Goal: Check status: Check status

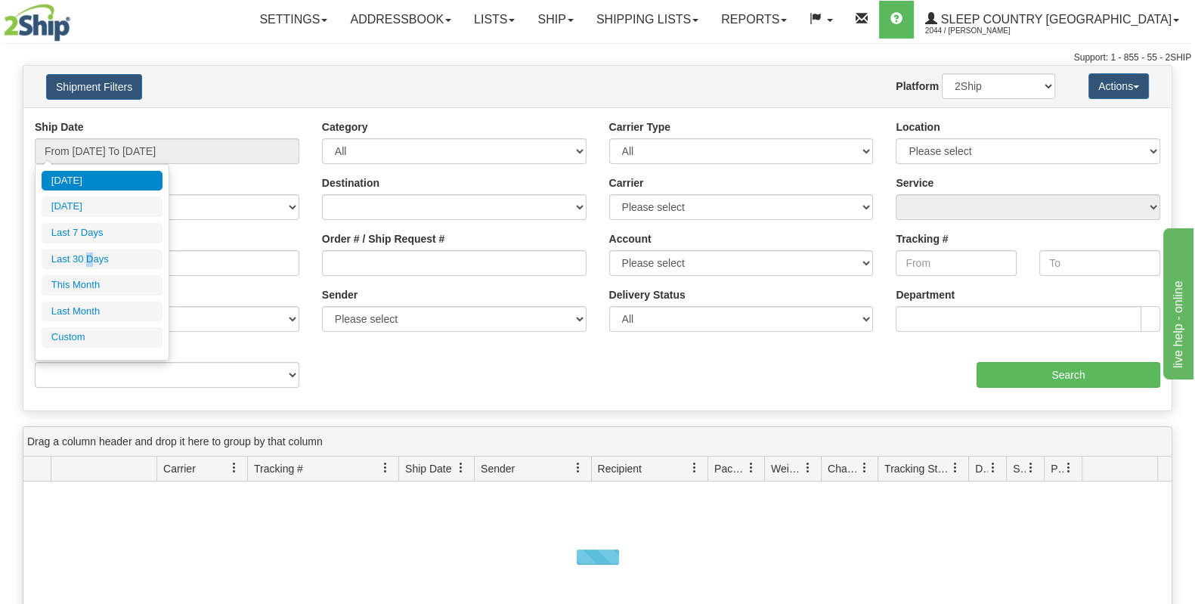
click at [92, 267] on li "Last 30 Days" at bounding box center [102, 259] width 121 height 20
type input "From [DATE] To [DATE]"
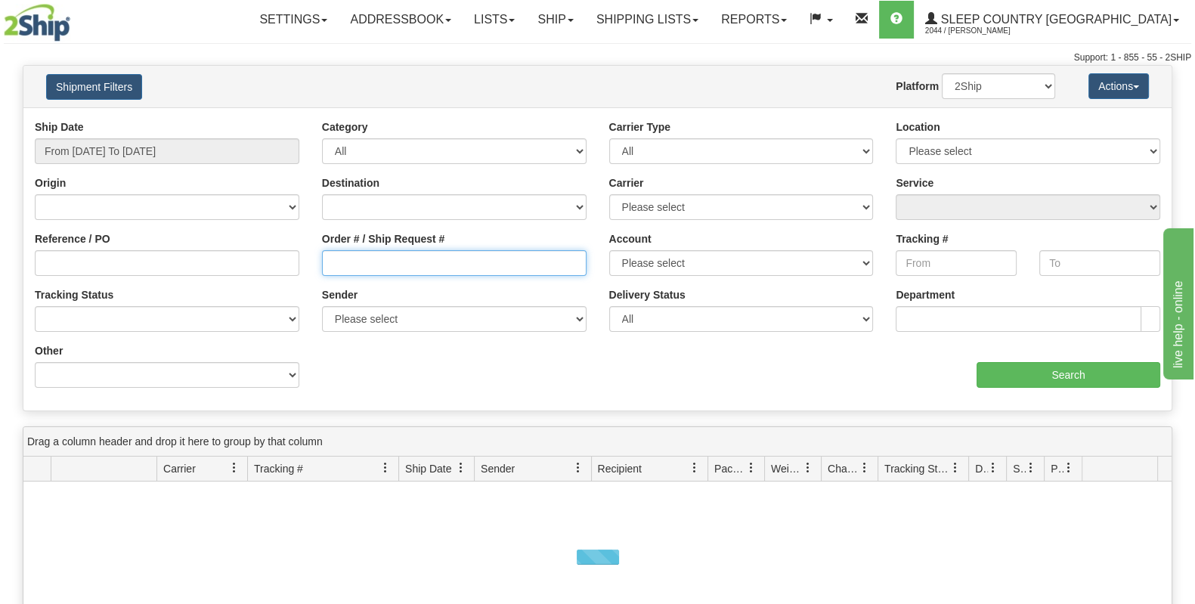
click at [390, 263] on input "Order # / Ship Request #" at bounding box center [454, 263] width 265 height 26
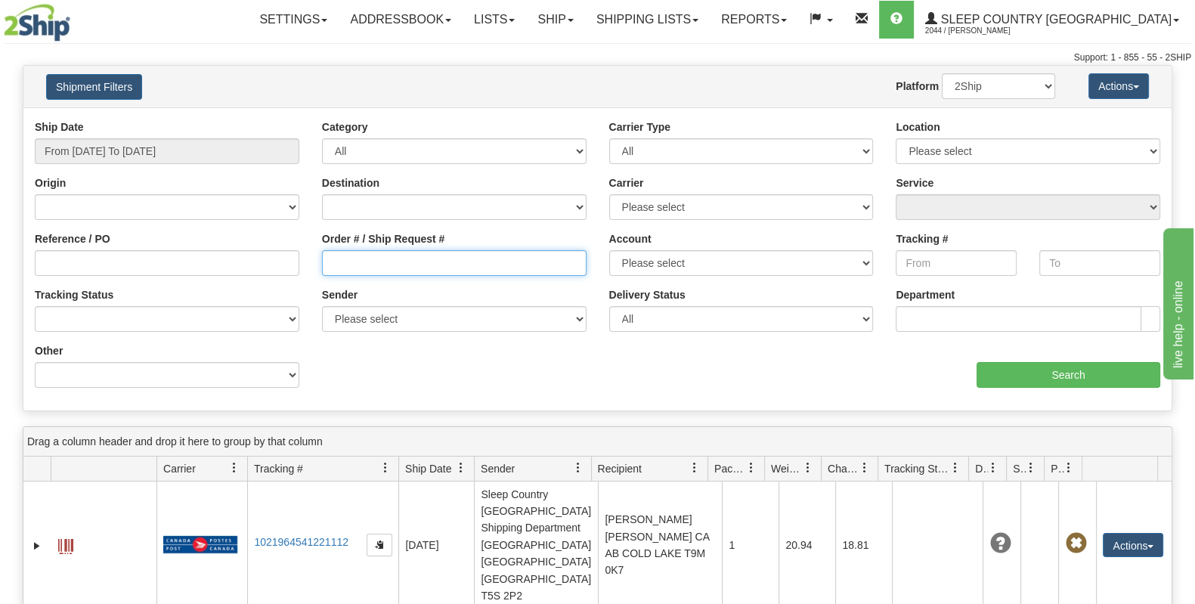
paste input "9007I059422"
type input "9007I059422"
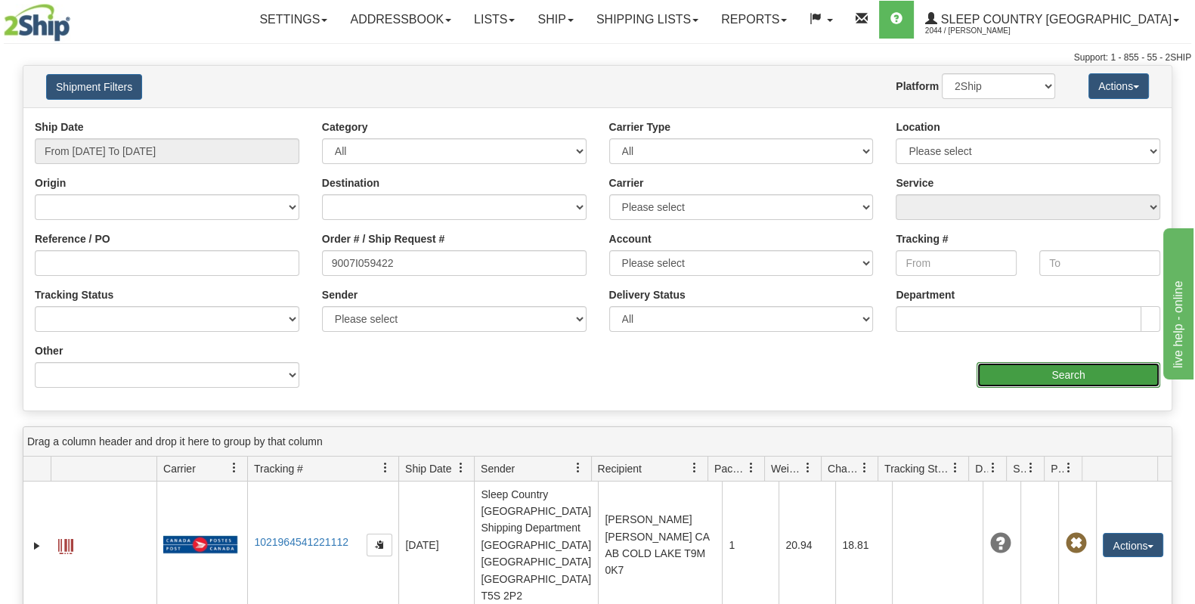
click at [1057, 382] on input "Search" at bounding box center [1068, 375] width 184 height 26
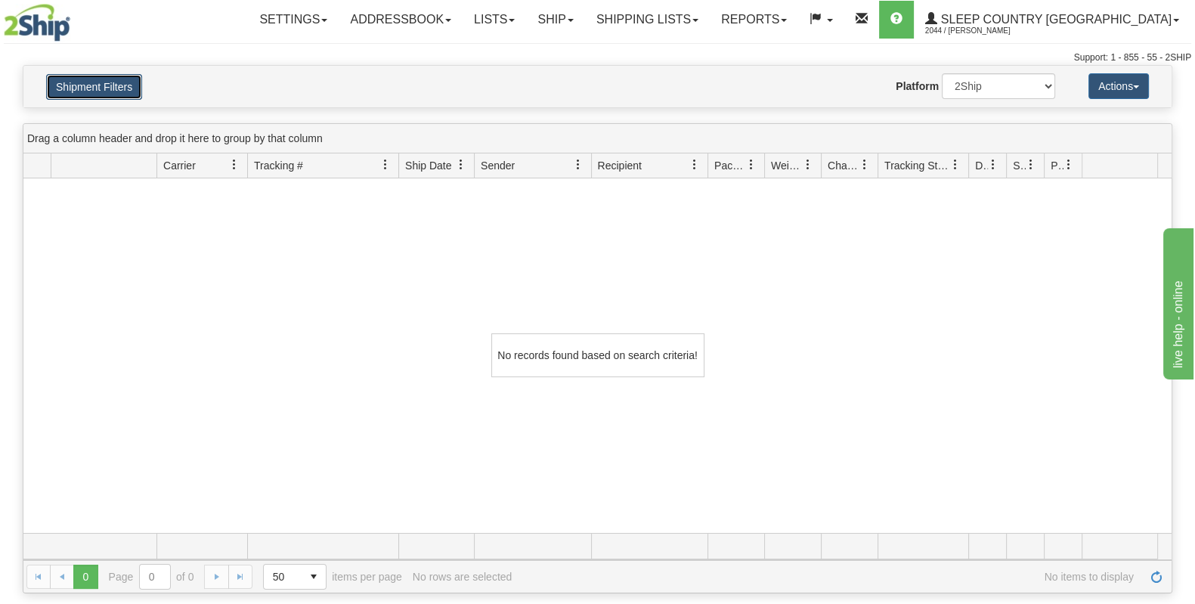
click at [88, 87] on button "Shipment Filters" at bounding box center [94, 87] width 96 height 26
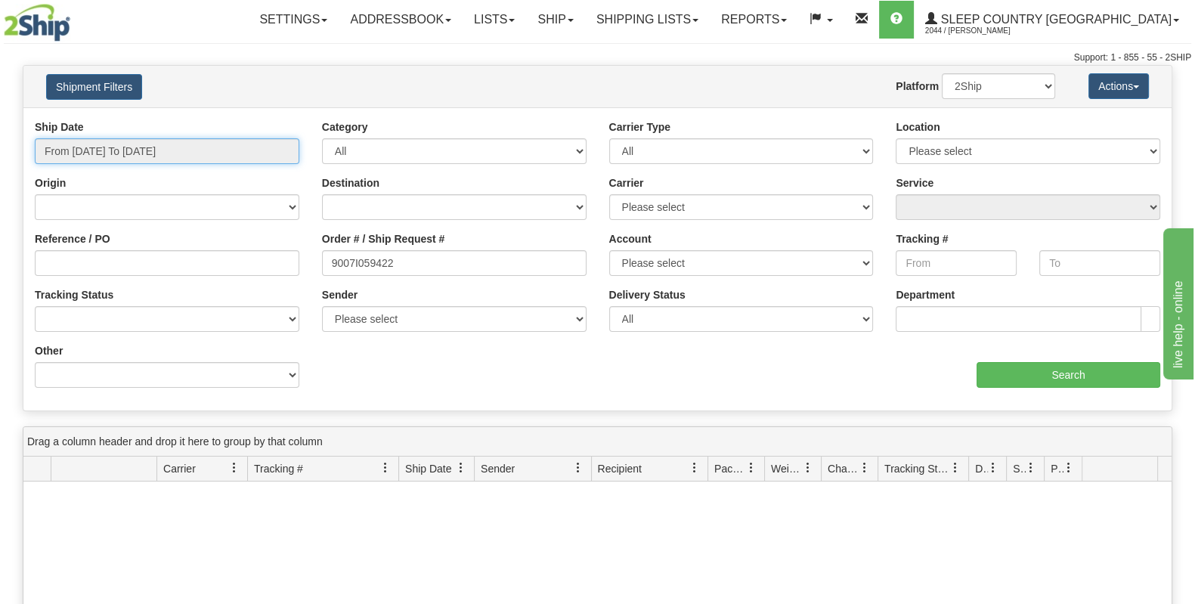
click at [206, 139] on input "From [DATE] To [DATE]" at bounding box center [167, 151] width 265 height 26
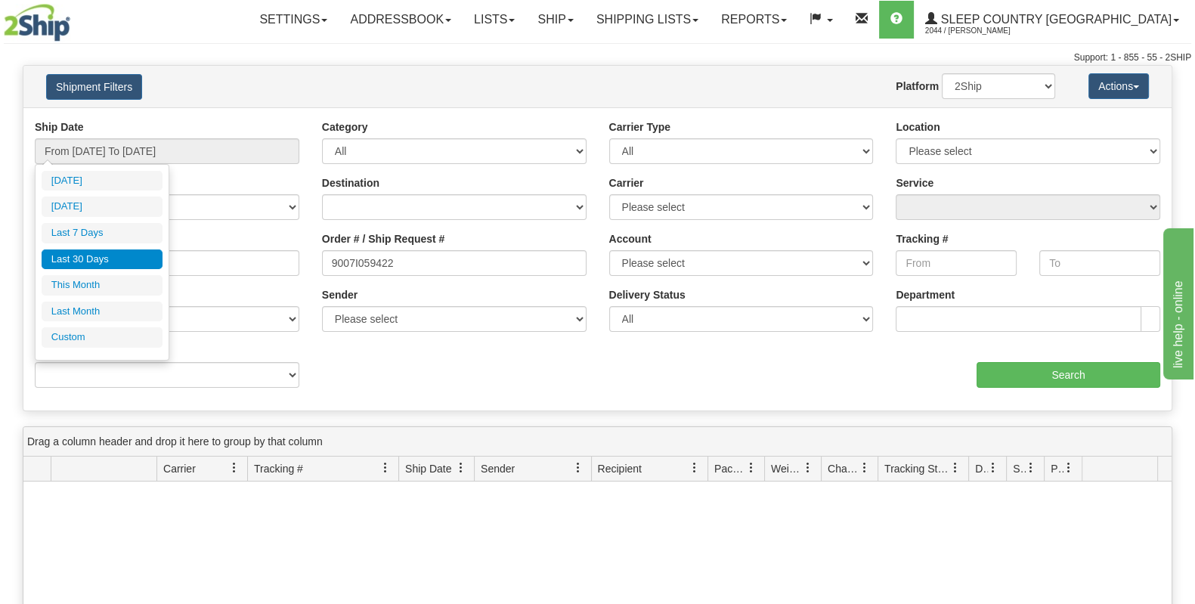
click at [125, 260] on li "Last 30 Days" at bounding box center [102, 259] width 121 height 20
click at [150, 138] on input "From [DATE] To [DATE]" at bounding box center [167, 151] width 265 height 26
click at [112, 305] on li "Last Month" at bounding box center [102, 312] width 121 height 20
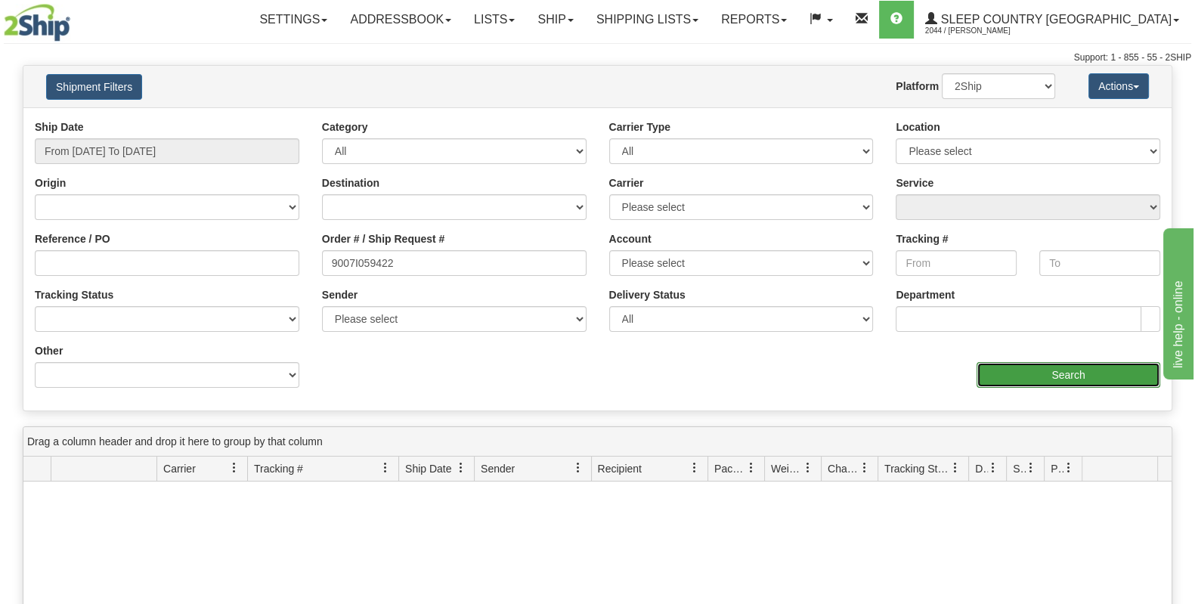
click at [1032, 385] on input "Search" at bounding box center [1068, 375] width 184 height 26
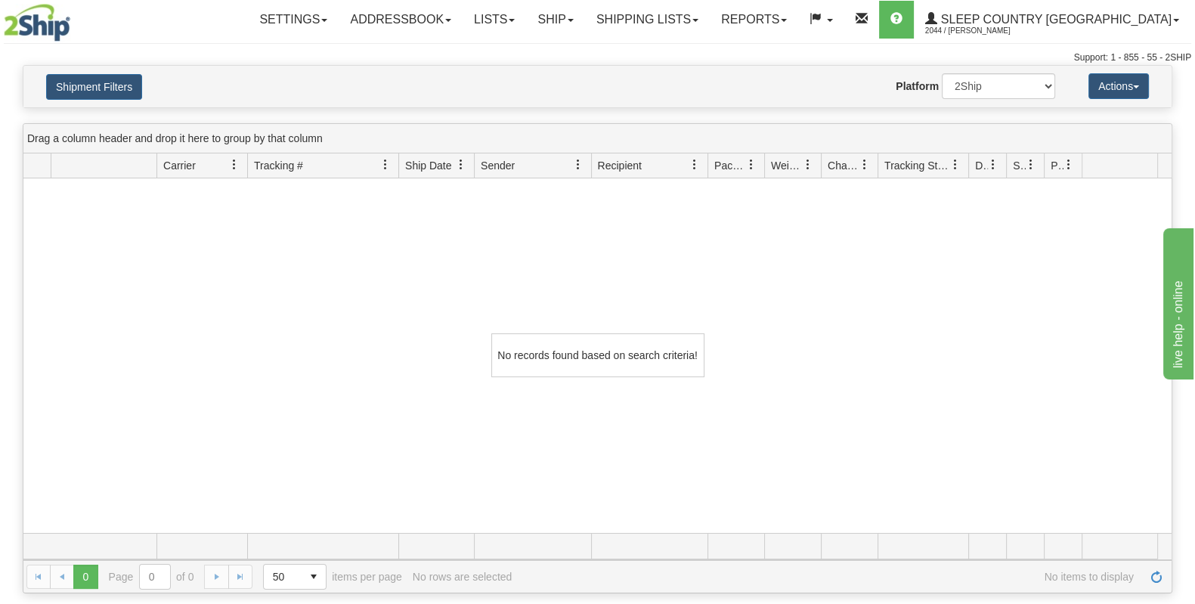
click at [1119, 313] on div "No records found based on search criteria!" at bounding box center [597, 355] width 1148 height 354
click at [107, 94] on button "Shipment Filters" at bounding box center [94, 87] width 96 height 26
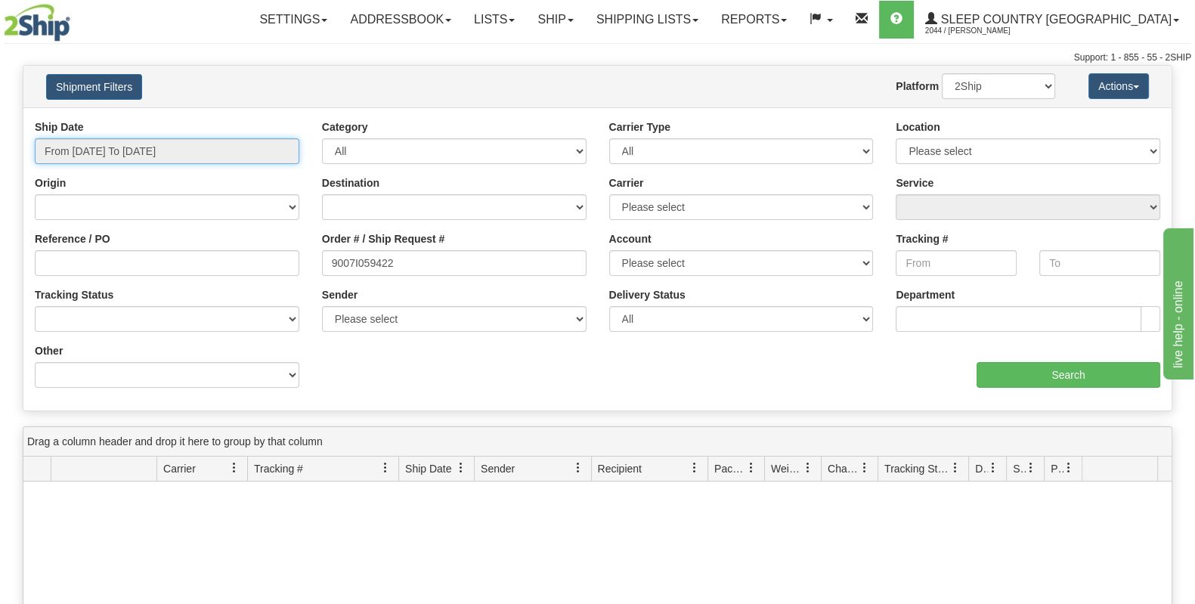
click at [140, 158] on input "From [DATE] To [DATE]" at bounding box center [167, 151] width 265 height 26
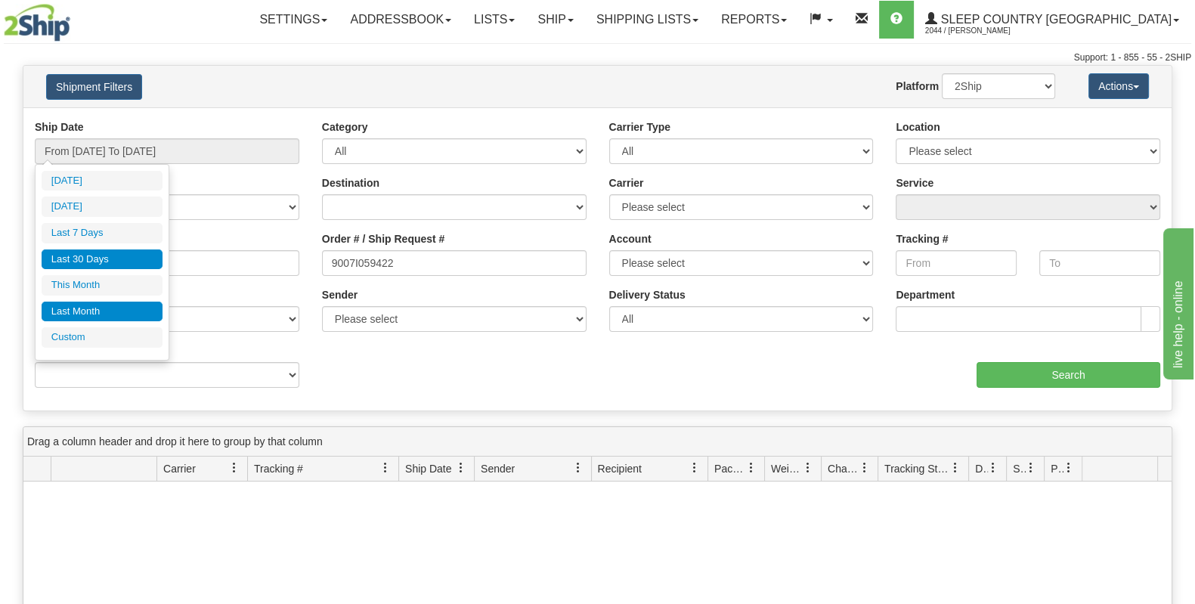
click at [110, 259] on li "Last 30 Days" at bounding box center [102, 259] width 121 height 20
type input "From [DATE] To [DATE]"
click at [162, 161] on input "From [DATE] To [DATE]" at bounding box center [167, 151] width 265 height 26
click at [106, 255] on li "Last 30 Days" at bounding box center [102, 259] width 121 height 20
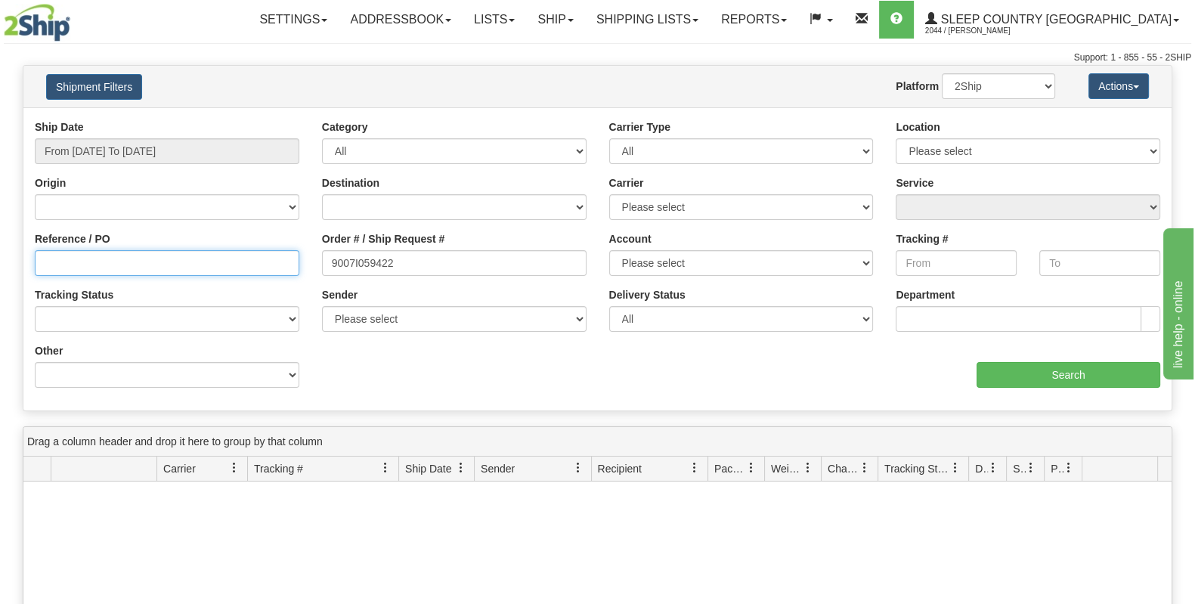
click at [117, 266] on input "Reference / PO" at bounding box center [167, 263] width 265 height 26
paste input "9007I059422"
type input "9007I059422"
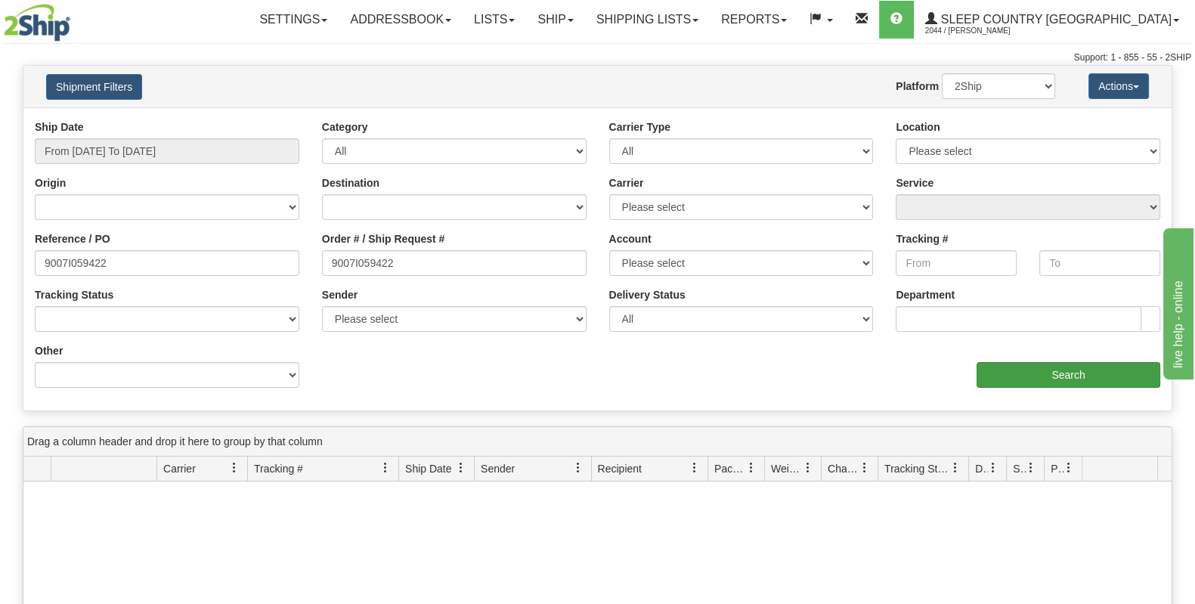
click at [1044, 387] on div "Ship Date From [DATE] To [DATE] Category All Inbound Outbound Carrier Type All …" at bounding box center [597, 259] width 1148 height 280
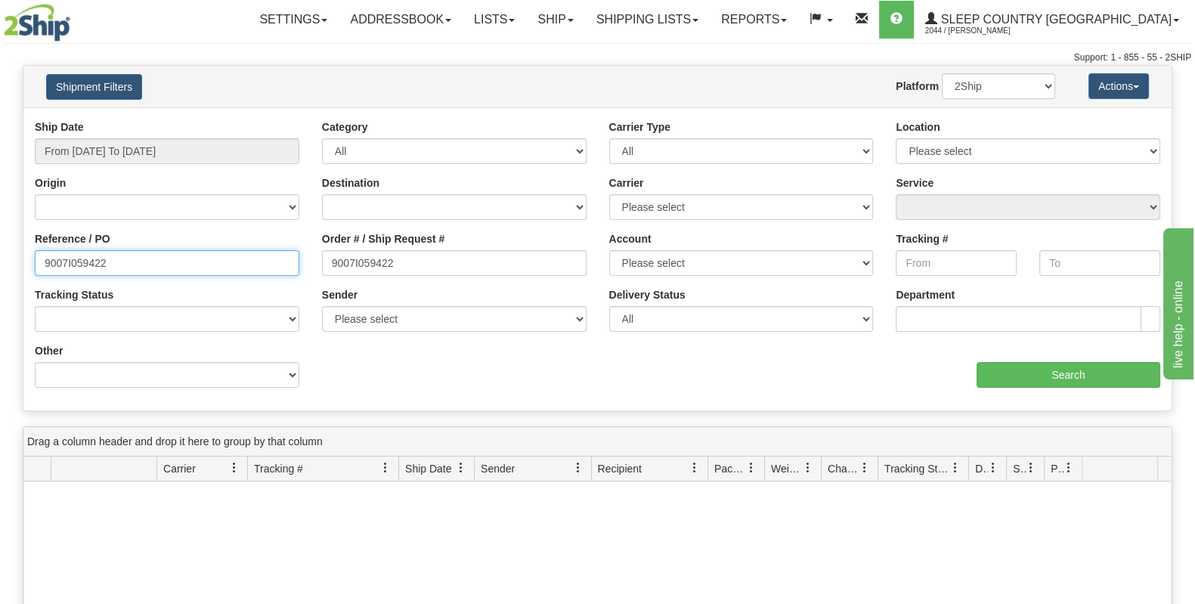
click at [242, 271] on input "9007I059422" at bounding box center [167, 263] width 265 height 26
drag, startPoint x: 286, startPoint y: 264, endPoint x: -154, endPoint y: 251, distance: 440.8
click at [0, 251] on html "Upgrade Account Cancel Toggle navigation Settings New Senders" at bounding box center [597, 302] width 1195 height 604
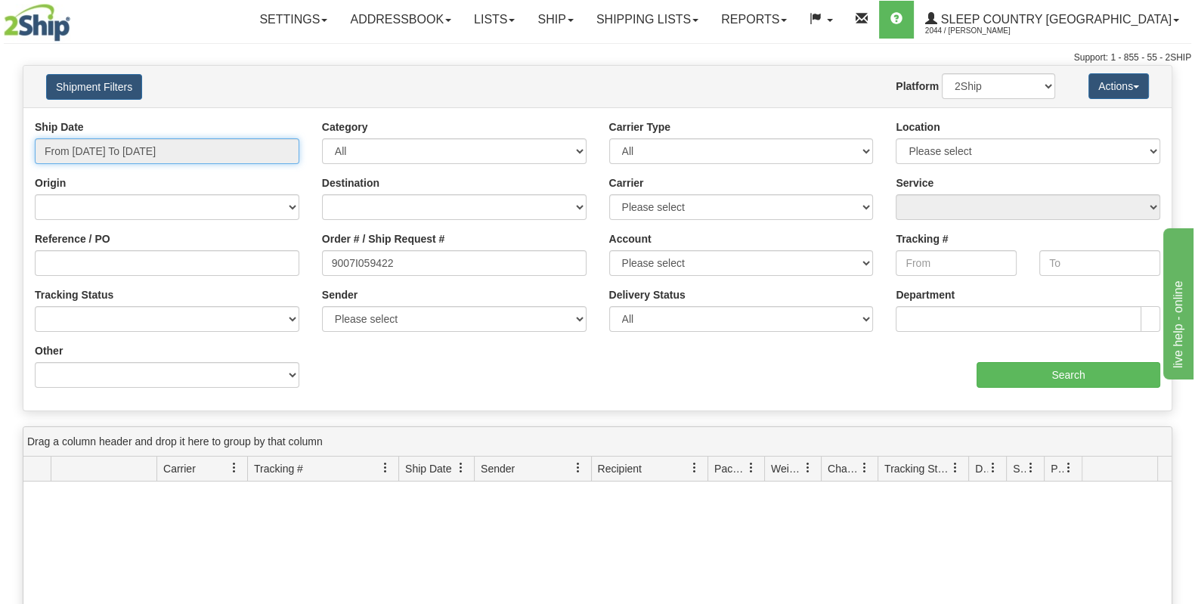
click at [228, 158] on input "From [DATE] To [DATE]" at bounding box center [167, 151] width 265 height 26
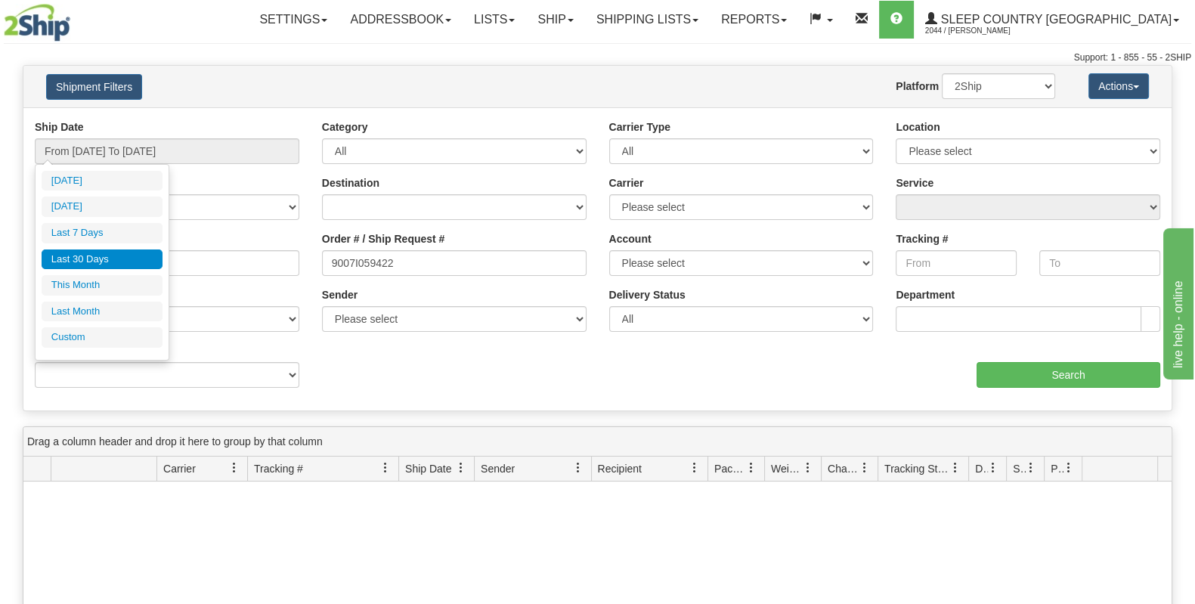
click at [116, 253] on li "Last 30 Days" at bounding box center [102, 259] width 121 height 20
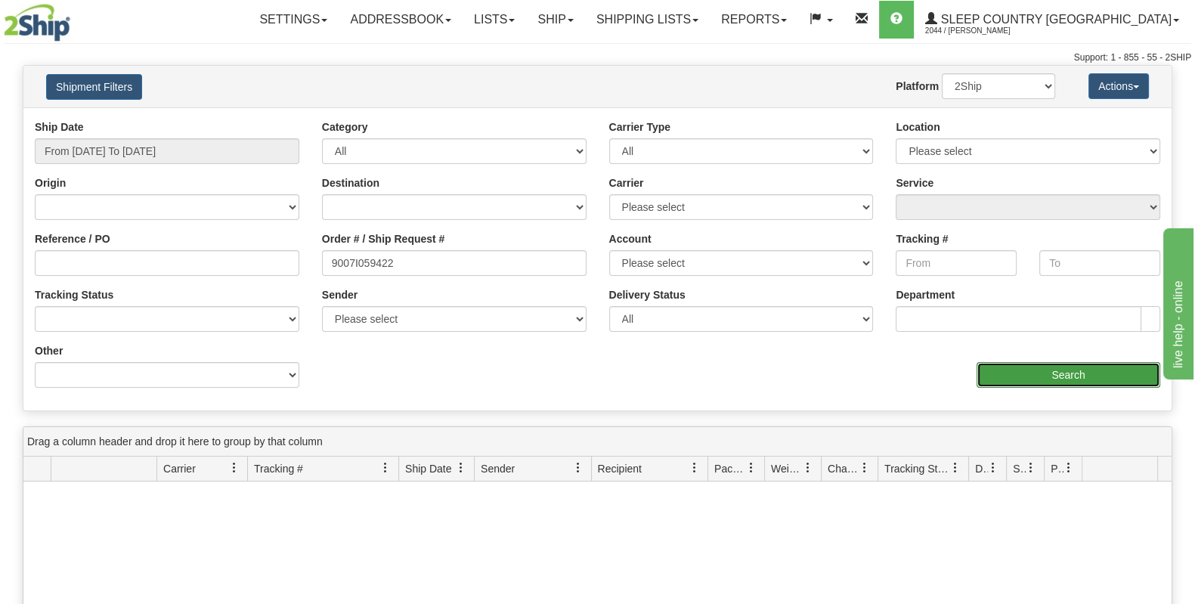
click at [1120, 383] on input "Search" at bounding box center [1068, 375] width 184 height 26
